Goal: Information Seeking & Learning: Learn about a topic

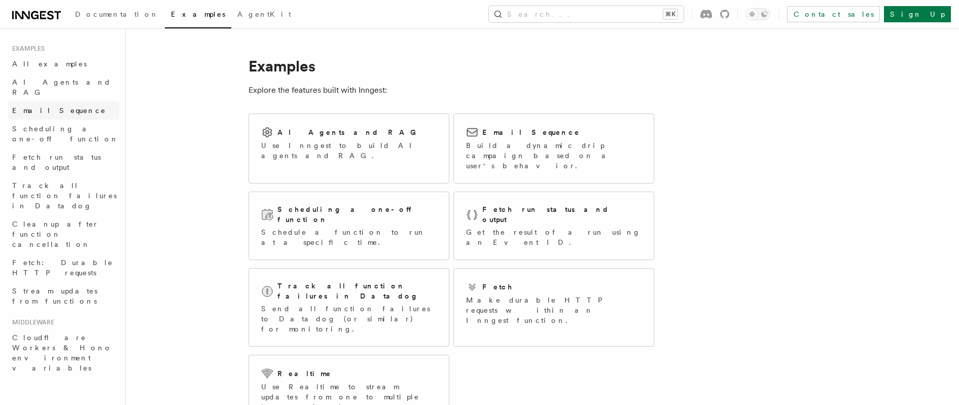
click at [77, 107] on link "Email Sequence" at bounding box center [63, 110] width 111 height 18
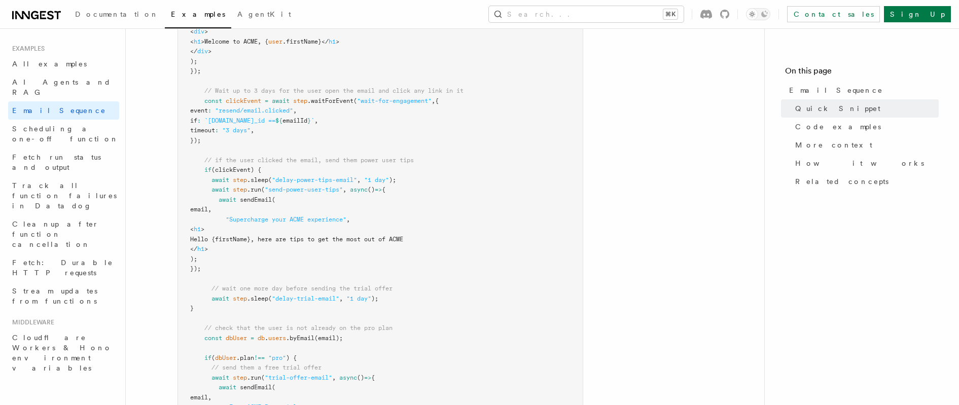
scroll to position [451, 0]
click at [83, 125] on link "Scheduling a one-off function" at bounding box center [63, 134] width 111 height 28
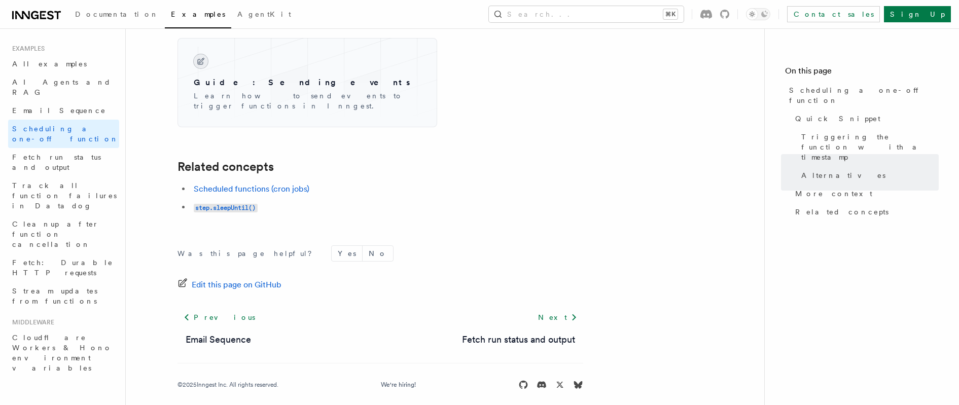
scroll to position [581, 0]
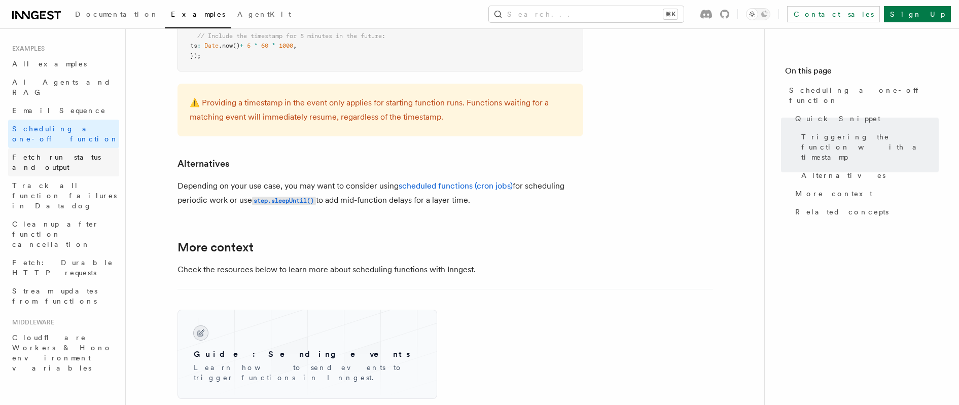
click at [74, 153] on span "Fetch run status and output" at bounding box center [56, 162] width 89 height 18
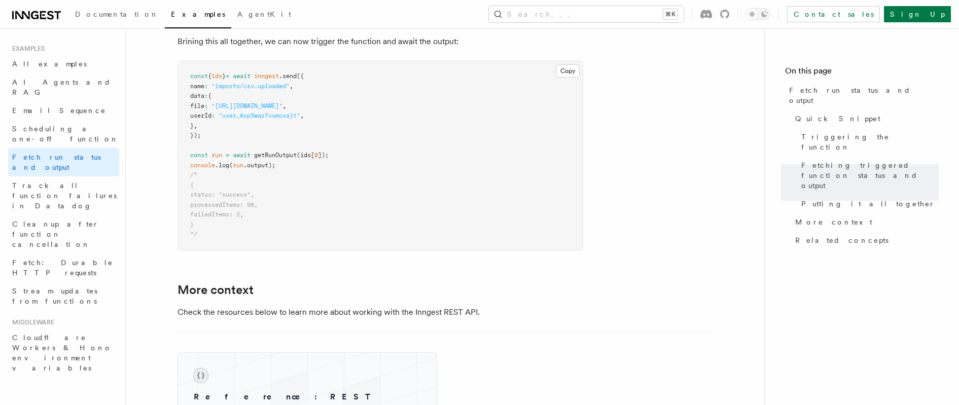
scroll to position [1413, 0]
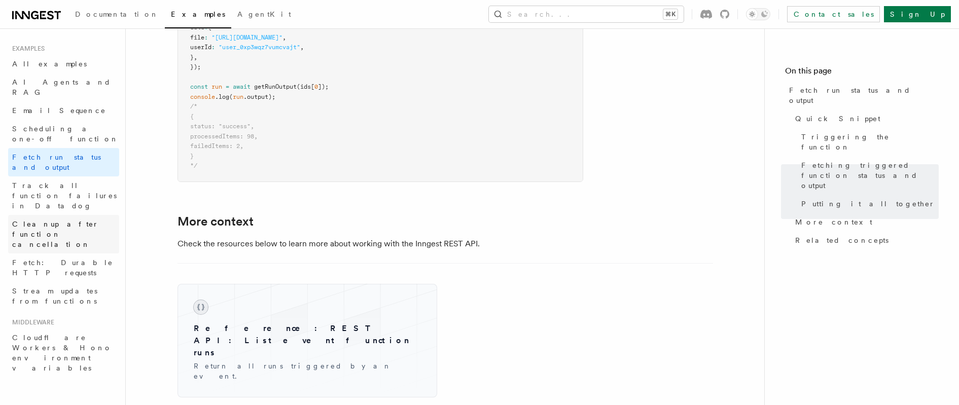
click at [102, 219] on span "Cleanup after function cancellation" at bounding box center [65, 234] width 107 height 30
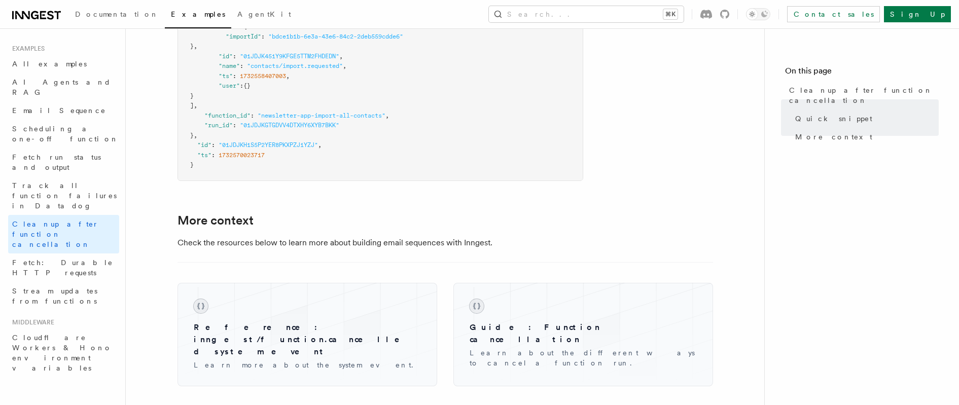
scroll to position [953, 0]
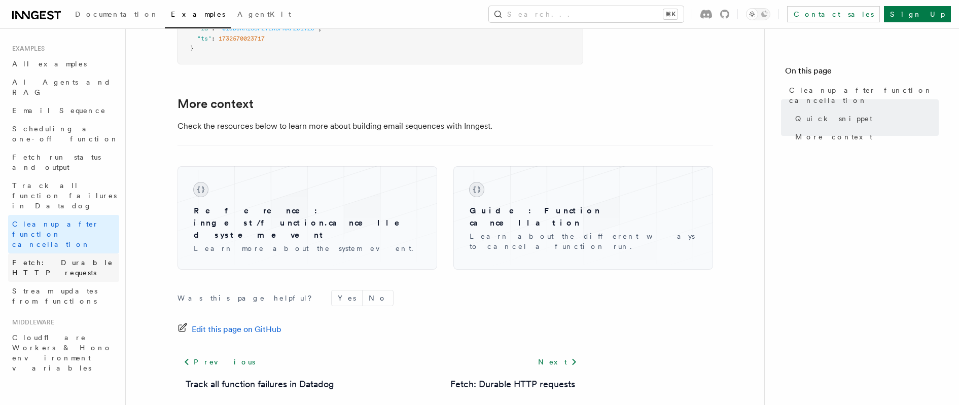
click at [82, 254] on link "Fetch: Durable HTTP requests" at bounding box center [63, 268] width 111 height 28
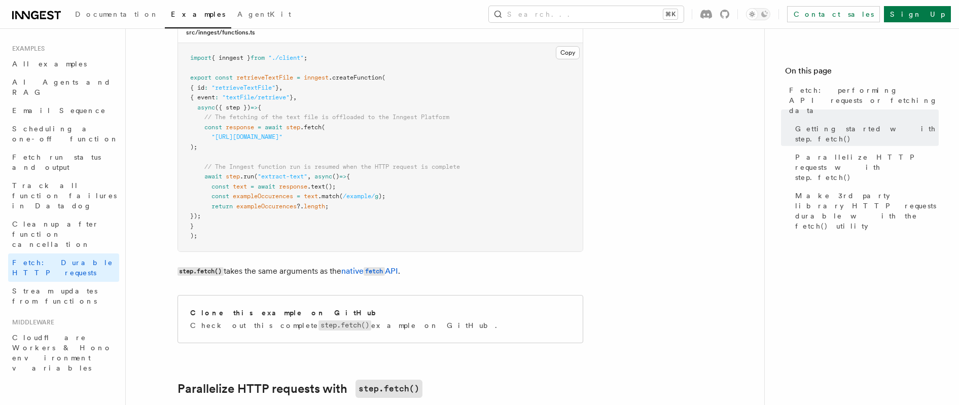
scroll to position [351, 0]
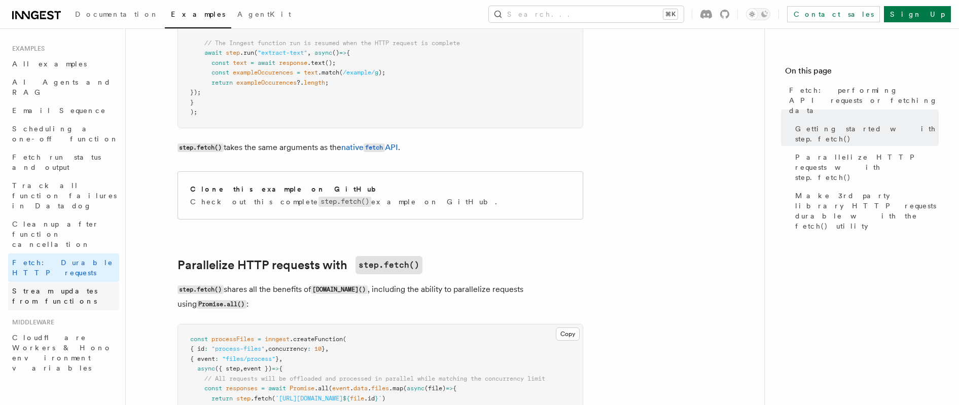
click at [78, 286] on span "Stream updates from functions" at bounding box center [65, 296] width 107 height 20
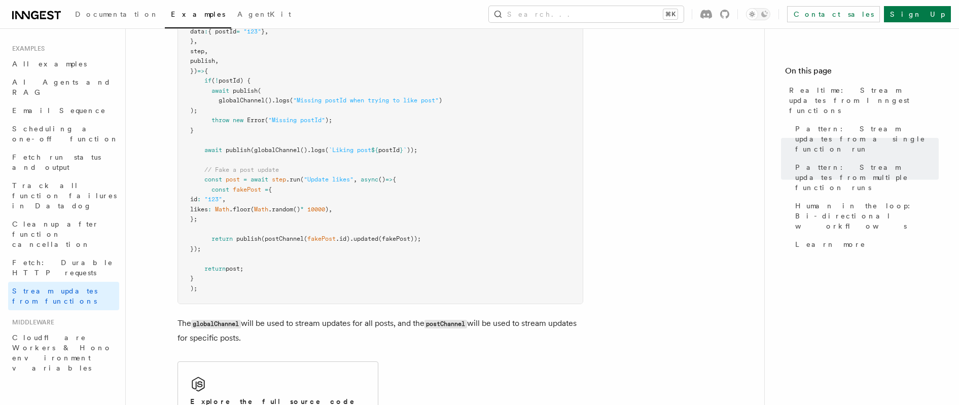
scroll to position [1523, 0]
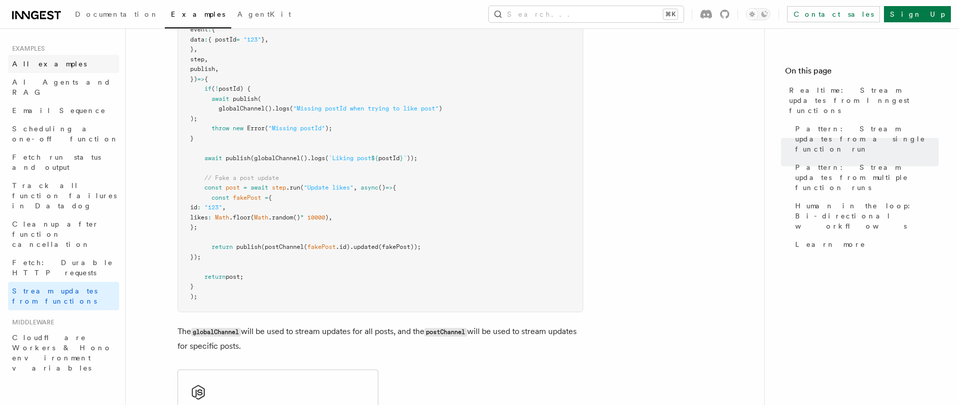
click at [71, 67] on link "All examples" at bounding box center [63, 64] width 111 height 18
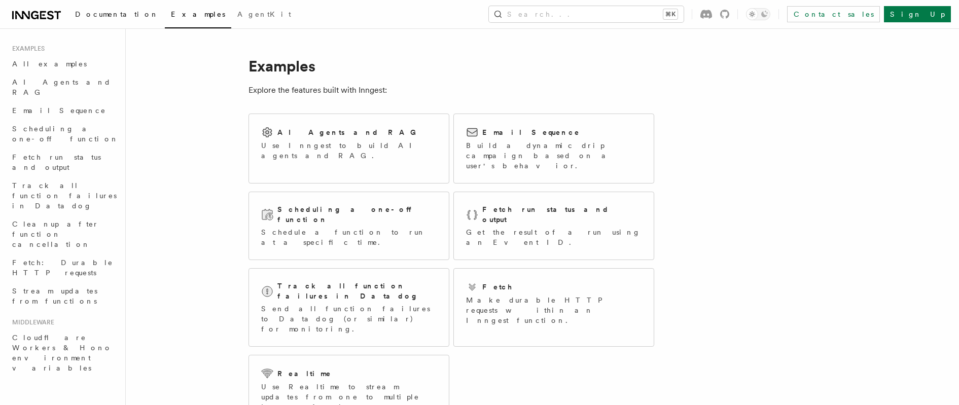
click at [99, 20] on link "Documentation" at bounding box center [117, 15] width 96 height 24
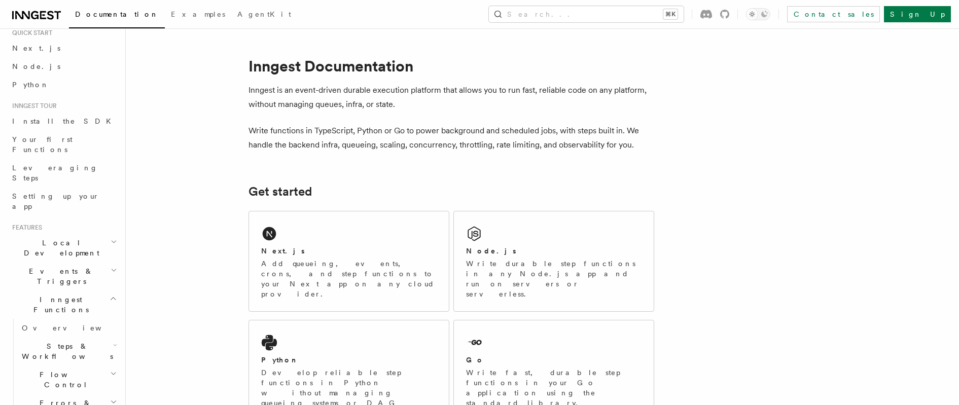
scroll to position [39, 0]
click at [97, 286] on h2 "Inngest Functions" at bounding box center [63, 300] width 111 height 28
click at [98, 258] on h2 "Events & Triggers" at bounding box center [63, 272] width 111 height 28
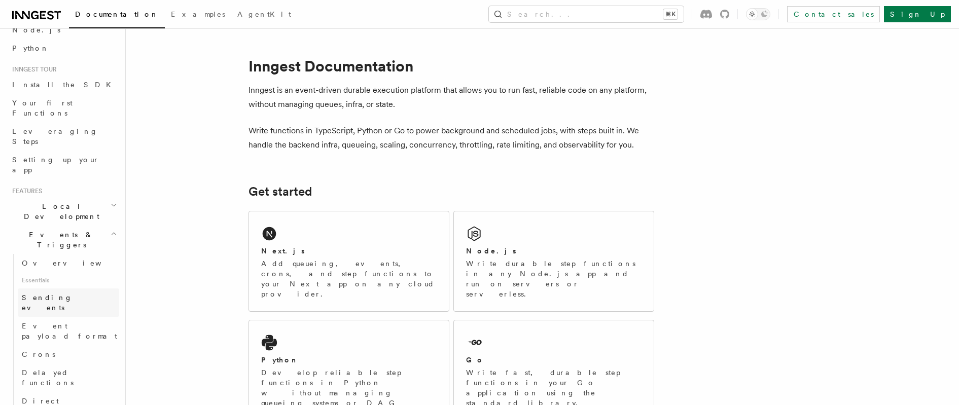
scroll to position [79, 0]
click at [99, 217] on h2 "Events & Triggers" at bounding box center [63, 231] width 111 height 28
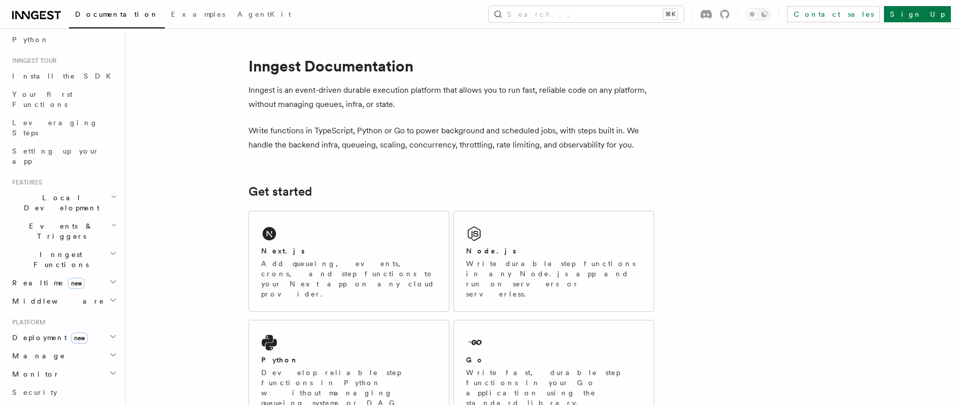
click at [95, 246] on h2 "Inngest Functions" at bounding box center [63, 260] width 111 height 28
click at [90, 292] on h2 "Steps & Workflows" at bounding box center [68, 306] width 101 height 28
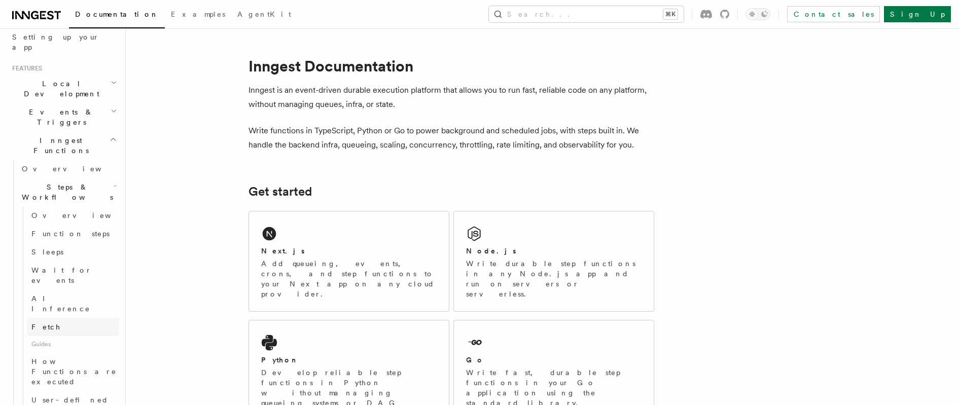
scroll to position [195, 0]
click at [102, 176] on h2 "Steps & Workflows" at bounding box center [68, 190] width 101 height 28
click at [79, 233] on h2 "Errors & Retries" at bounding box center [68, 247] width 101 height 28
click at [76, 261] on link "Overview" at bounding box center [73, 270] width 92 height 18
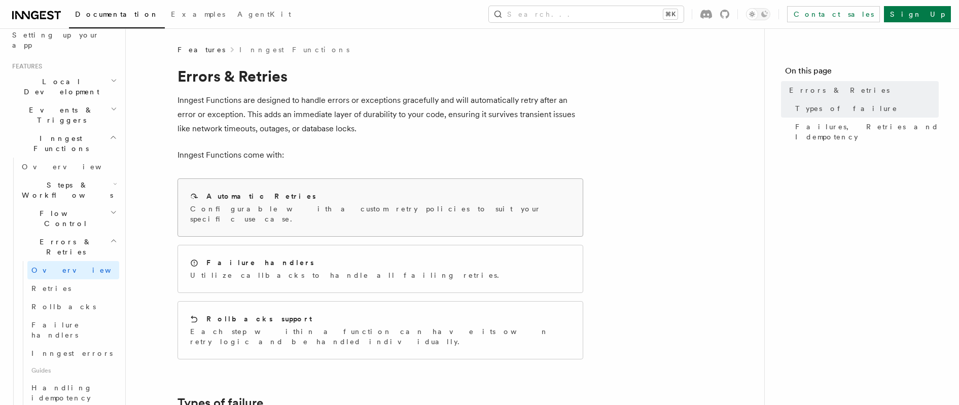
click at [355, 202] on div "Automatic Retries Configurable with a custom retry policies to suit your specif…" at bounding box center [380, 207] width 380 height 33
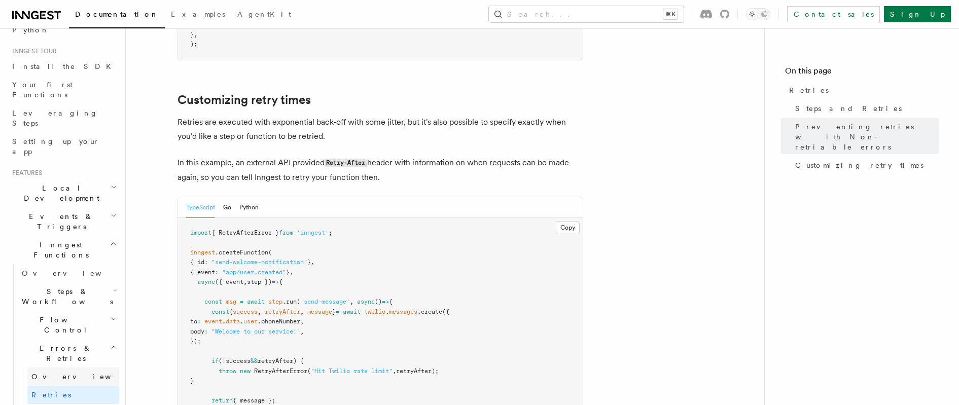
scroll to position [94, 0]
click at [76, 399] on link "Rollbacks" at bounding box center [73, 408] width 92 height 18
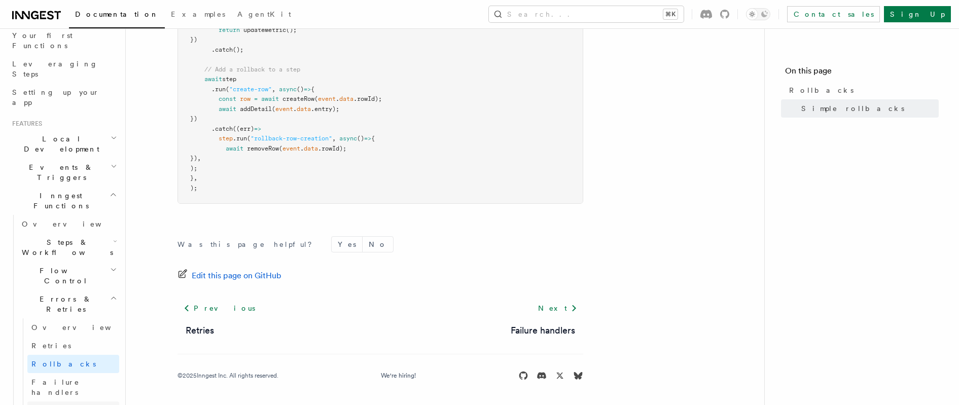
scroll to position [139, 0]
